Goal: Transaction & Acquisition: Obtain resource

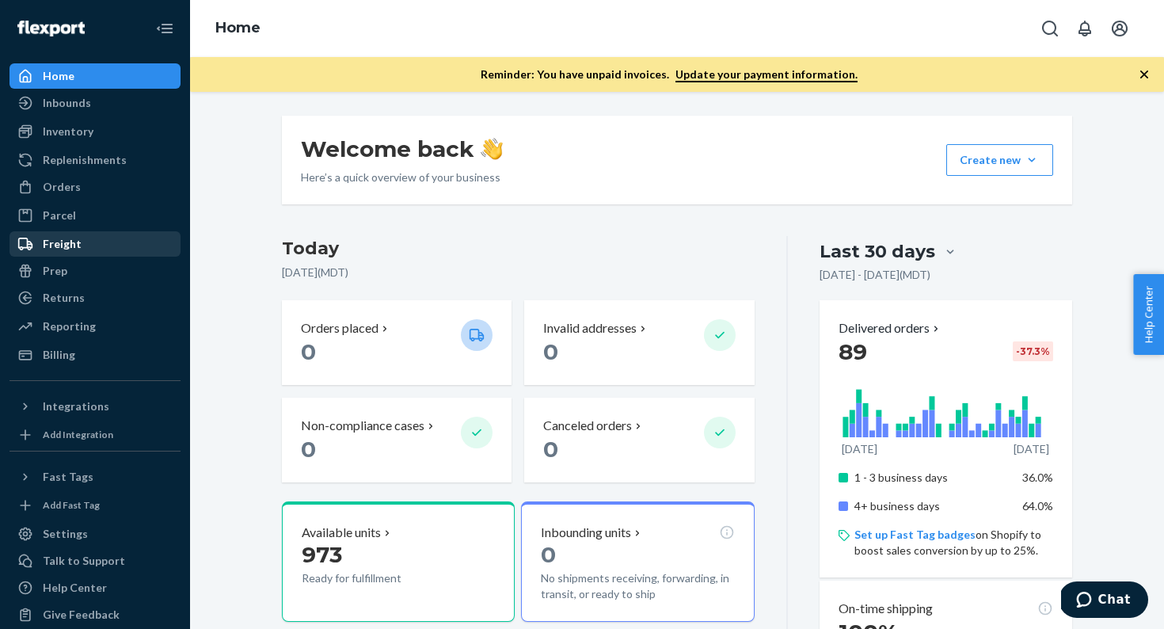
click at [92, 238] on div "Freight" at bounding box center [95, 244] width 168 height 22
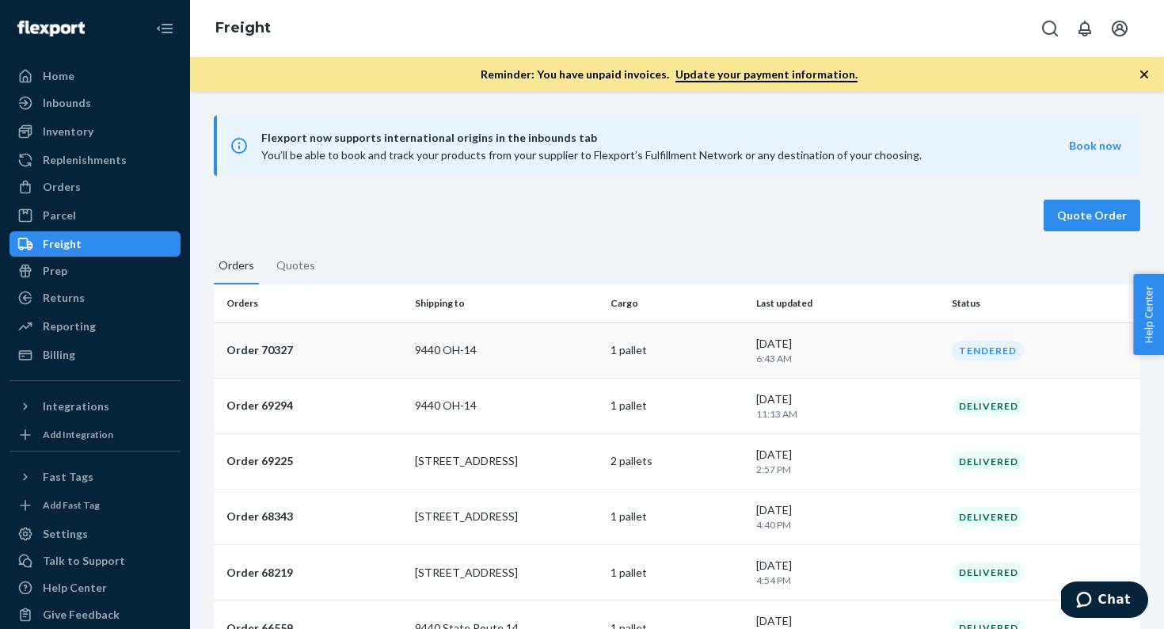
click at [344, 345] on p "Order 70327" at bounding box center [315, 350] width 176 height 16
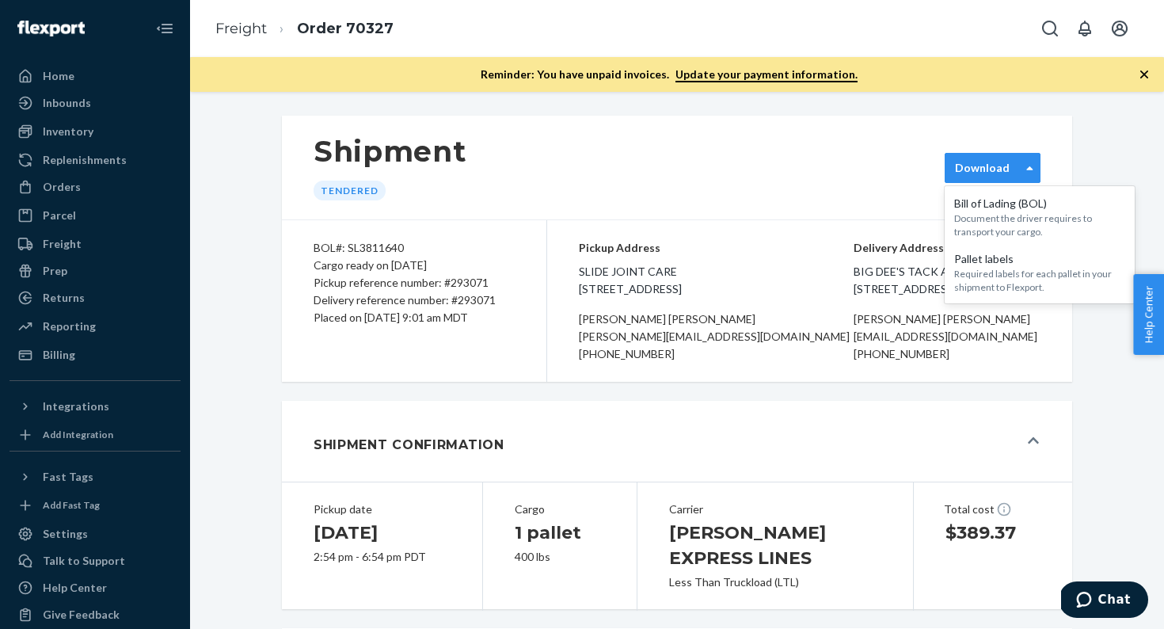
click at [1006, 165] on div "Download" at bounding box center [982, 168] width 55 height 16
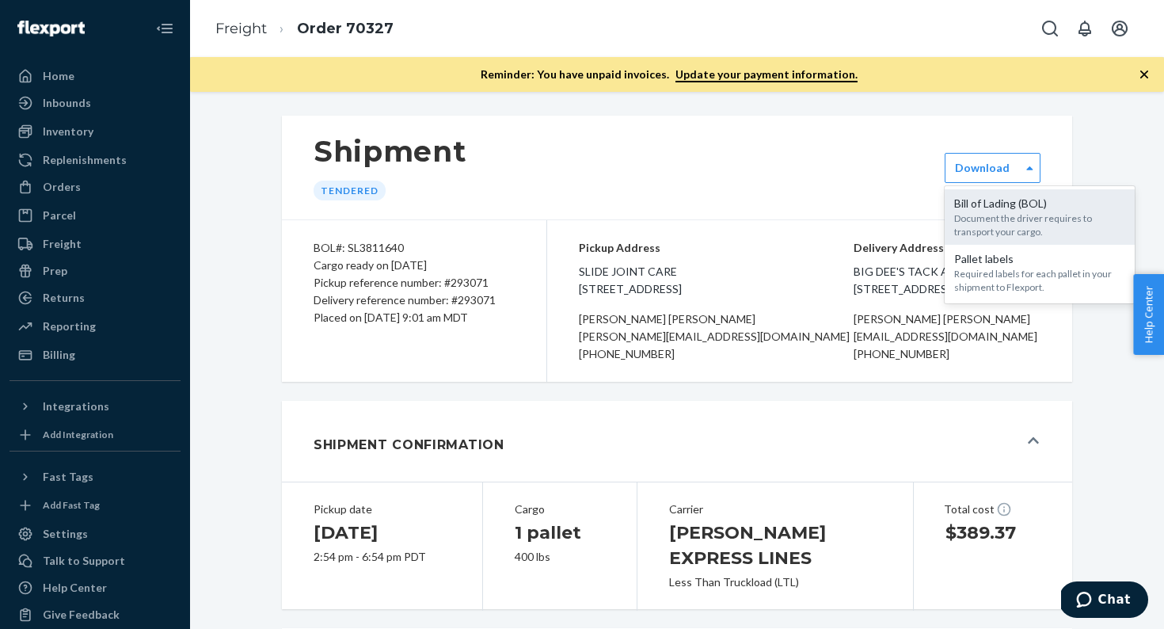
click at [1000, 203] on div "Bill of Lading (BOL)" at bounding box center [1039, 204] width 171 height 16
